Goal: Information Seeking & Learning: Learn about a topic

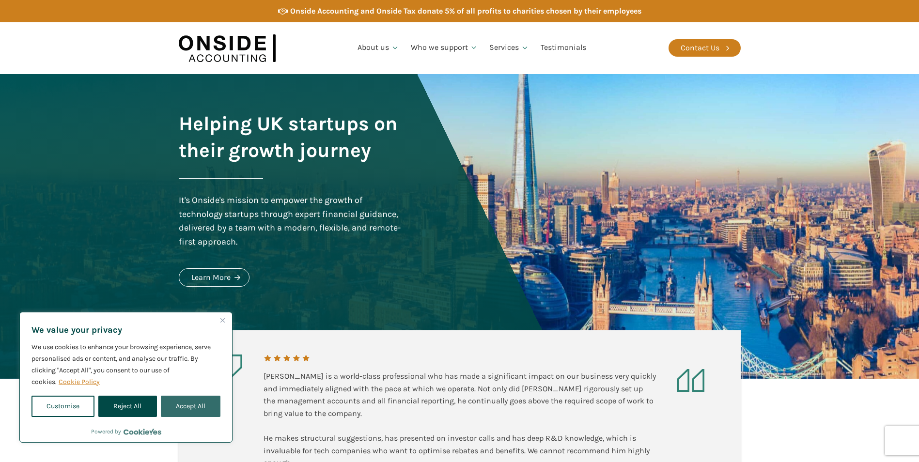
click at [178, 411] on button "Accept All" at bounding box center [191, 406] width 60 height 21
checkbox input "true"
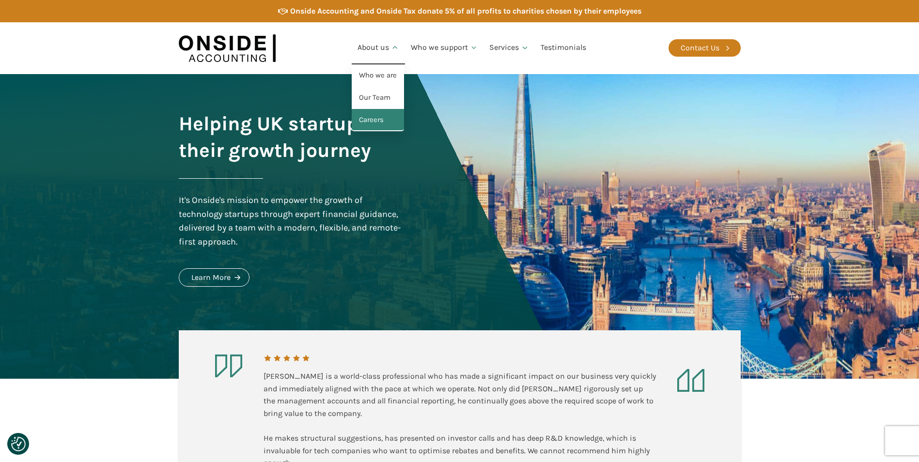
click at [381, 119] on link "Careers" at bounding box center [378, 120] width 52 height 22
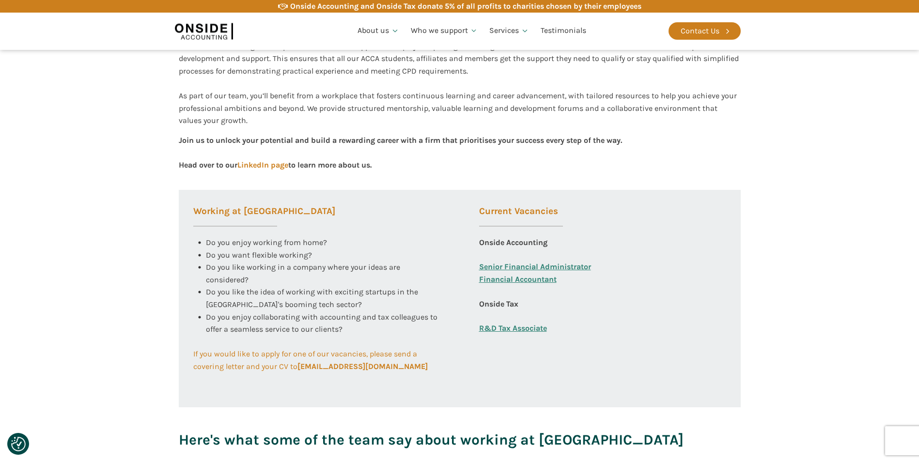
scroll to position [291, 0]
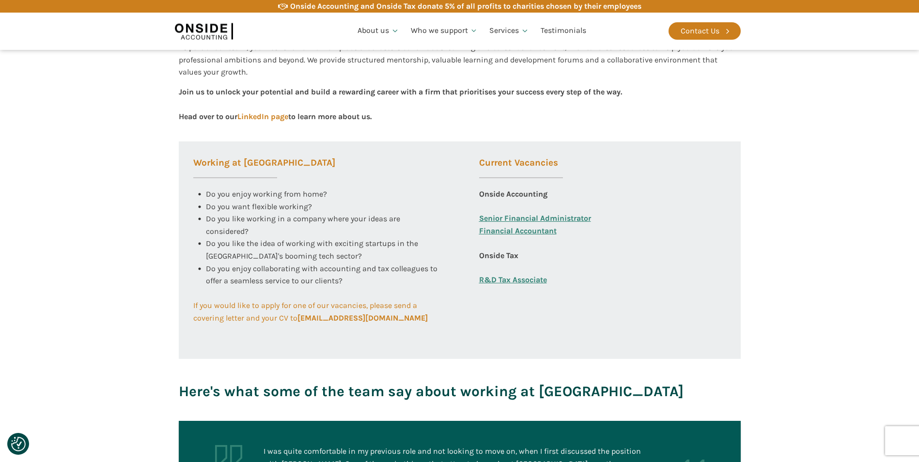
click at [536, 280] on link "R&D Tax Associate" at bounding box center [513, 280] width 68 height 13
click at [489, 234] on link "Financial Accountant" at bounding box center [517, 237] width 77 height 25
click at [534, 216] on link "Senior Financial Administrator" at bounding box center [535, 218] width 112 height 13
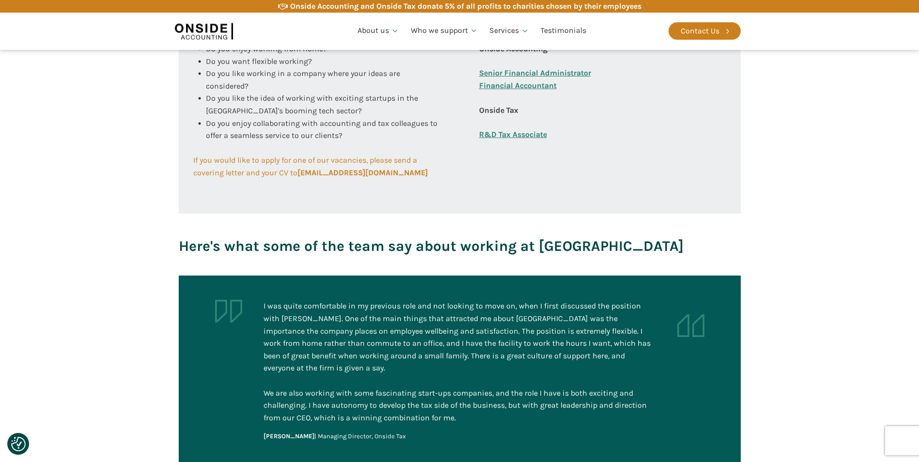
scroll to position [194, 0]
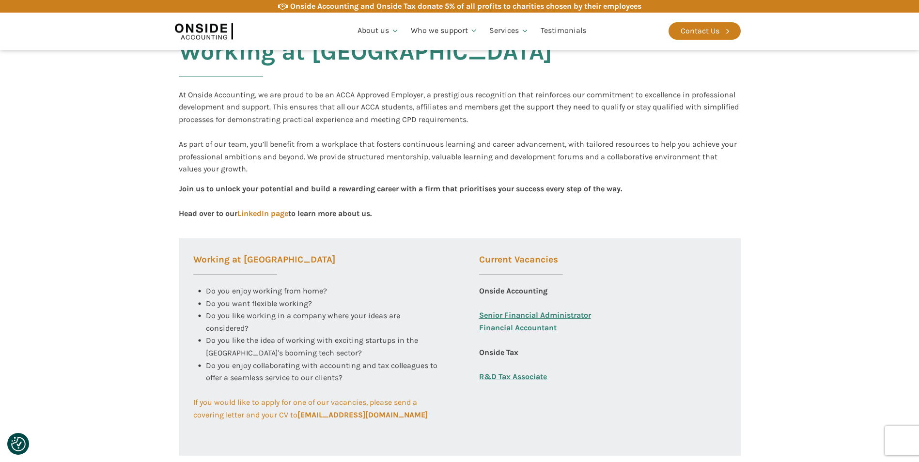
click at [255, 208] on div "Join us to unlock your potential and build a rewarding career with a firm that …" at bounding box center [400, 201] width 443 height 36
click at [255, 213] on link "LinkedIn page" at bounding box center [262, 213] width 51 height 9
